Goal: Transaction & Acquisition: Purchase product/service

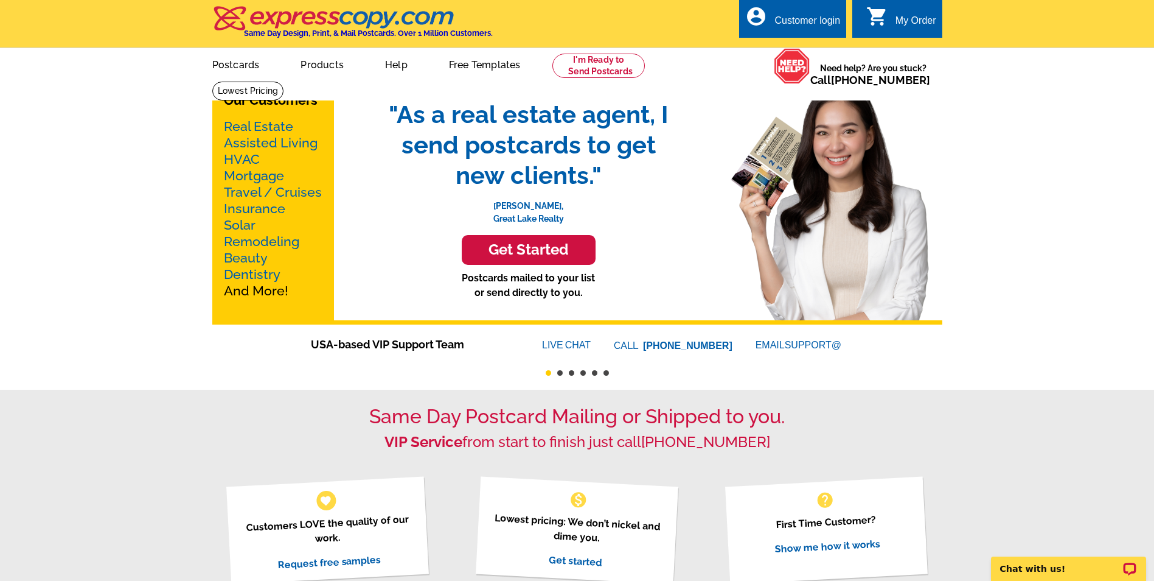
click at [254, 131] on link "Real Estate" at bounding box center [258, 126] width 69 height 15
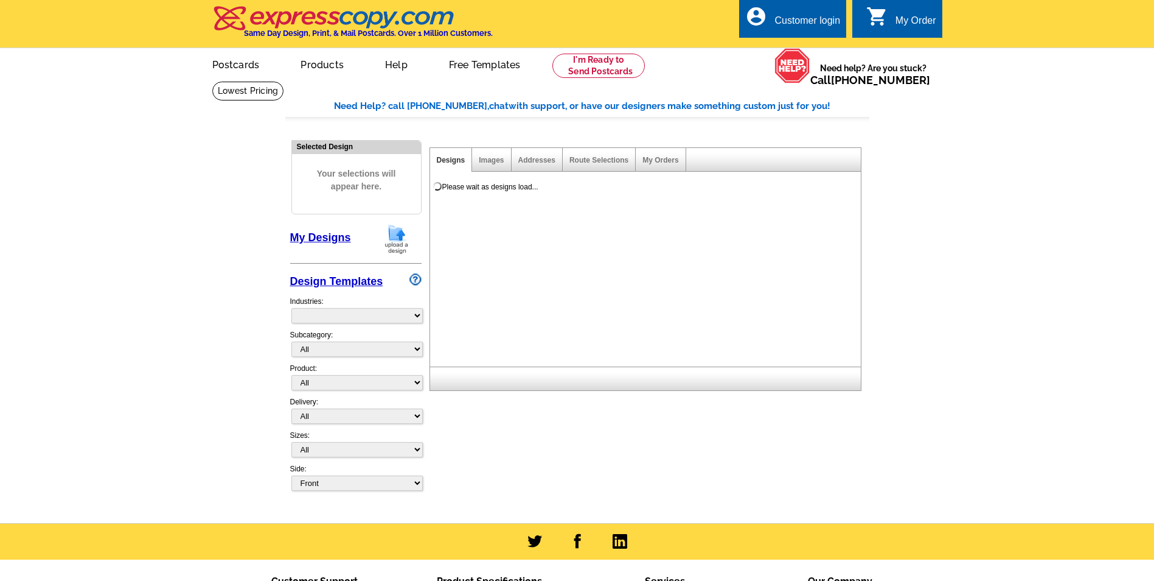
select select "785"
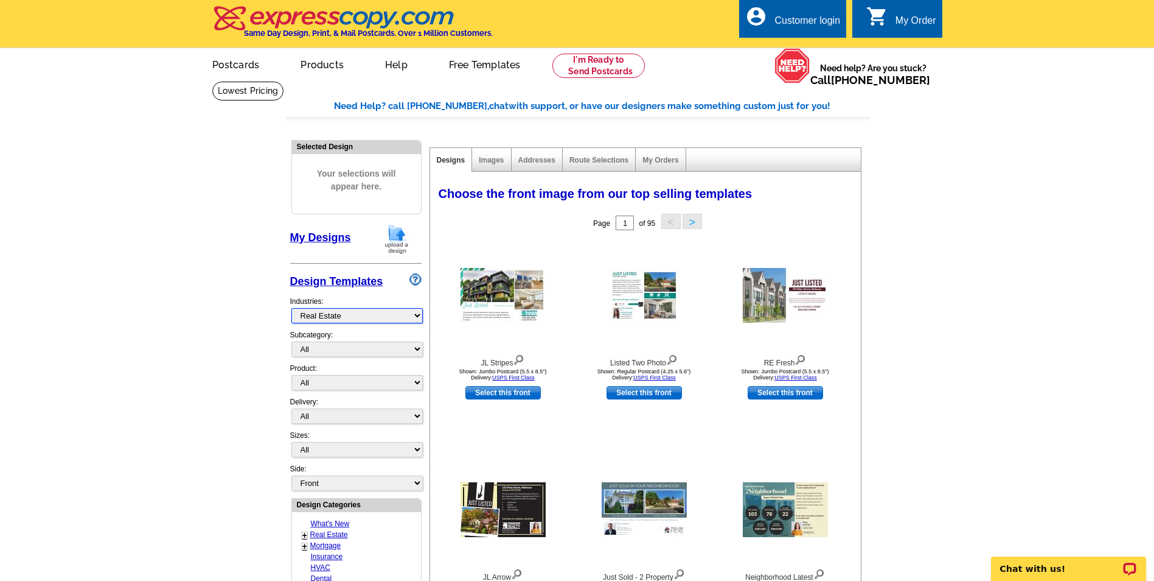
click at [401, 317] on select "What's New Real Estate Mortgage Insurance HVAC Dental Solar EDDM - NEW! Calenda…" at bounding box center [356, 315] width 131 height 15
